Goal: Task Accomplishment & Management: Manage account settings

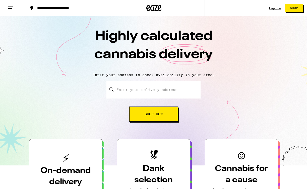
click at [270, 8] on link "Log In" at bounding box center [275, 8] width 12 height 3
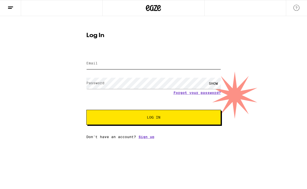
click at [168, 66] on input "Email" at bounding box center [153, 63] width 135 height 11
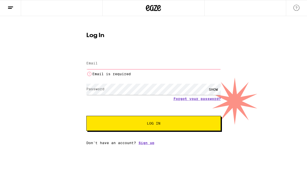
type input "[EMAIL_ADDRESS][DOMAIN_NAME]"
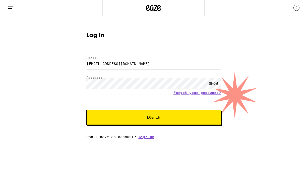
click at [157, 117] on span "Log In" at bounding box center [154, 118] width 14 height 4
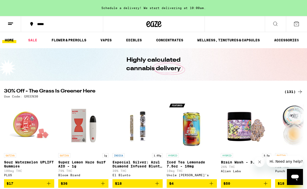
click at [10, 22] on icon at bounding box center [11, 24] width 6 height 6
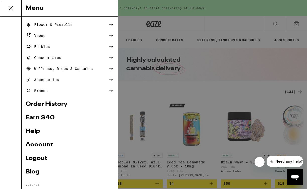
scroll to position [41, 0]
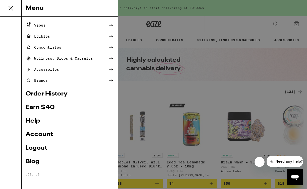
click at [44, 133] on link "Account" at bounding box center [70, 135] width 88 height 6
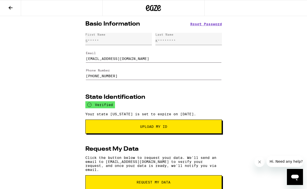
click at [199, 22] on span "Reset Password" at bounding box center [206, 24] width 32 height 4
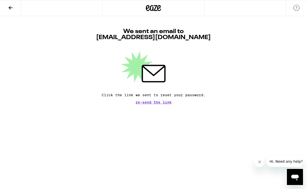
click at [13, 7] on icon at bounding box center [11, 8] width 6 height 6
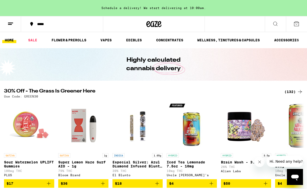
scroll to position [14, 0]
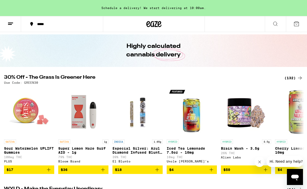
click at [10, 25] on icon at bounding box center [11, 24] width 6 height 6
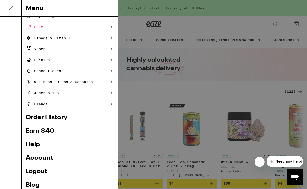
scroll to position [18, 0]
click at [50, 157] on link "Account" at bounding box center [70, 158] width 88 height 6
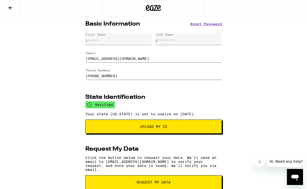
scroll to position [77, 0]
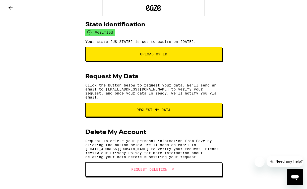
click at [171, 168] on icon at bounding box center [173, 170] width 6 height 6
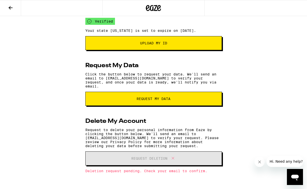
scroll to position [88, 0]
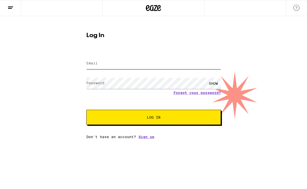
click at [130, 63] on input "Email" at bounding box center [153, 63] width 135 height 11
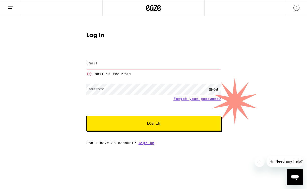
type input "[EMAIL_ADDRESS][DOMAIN_NAME]"
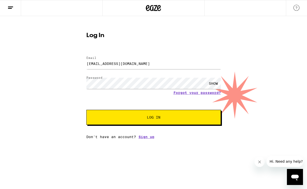
click at [145, 117] on span "Log In" at bounding box center [154, 118] width 94 height 4
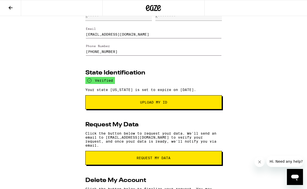
scroll to position [64, 0]
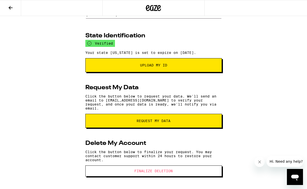
click at [155, 171] on span "Finalize Deletion" at bounding box center [153, 172] width 38 height 4
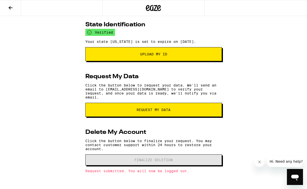
scroll to position [54, 0]
